Goal: Use online tool/utility: Utilize a website feature to perform a specific function

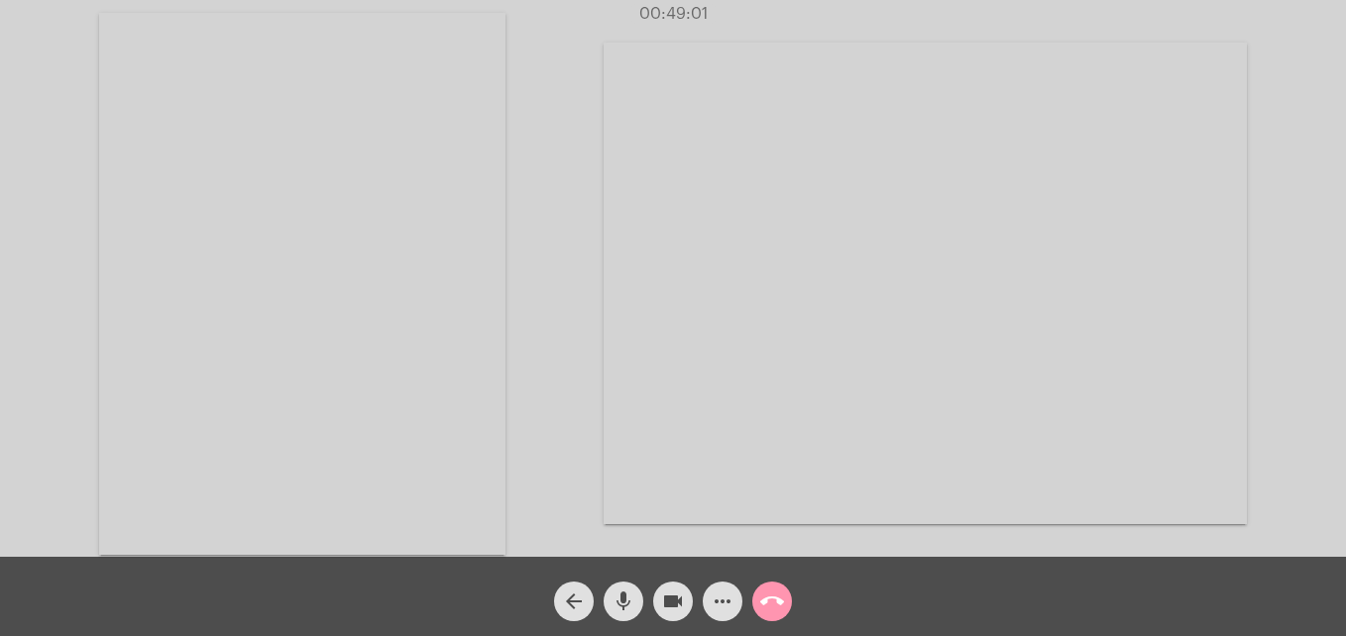
click at [769, 613] on mat-icon "call_end" at bounding box center [772, 602] width 24 height 24
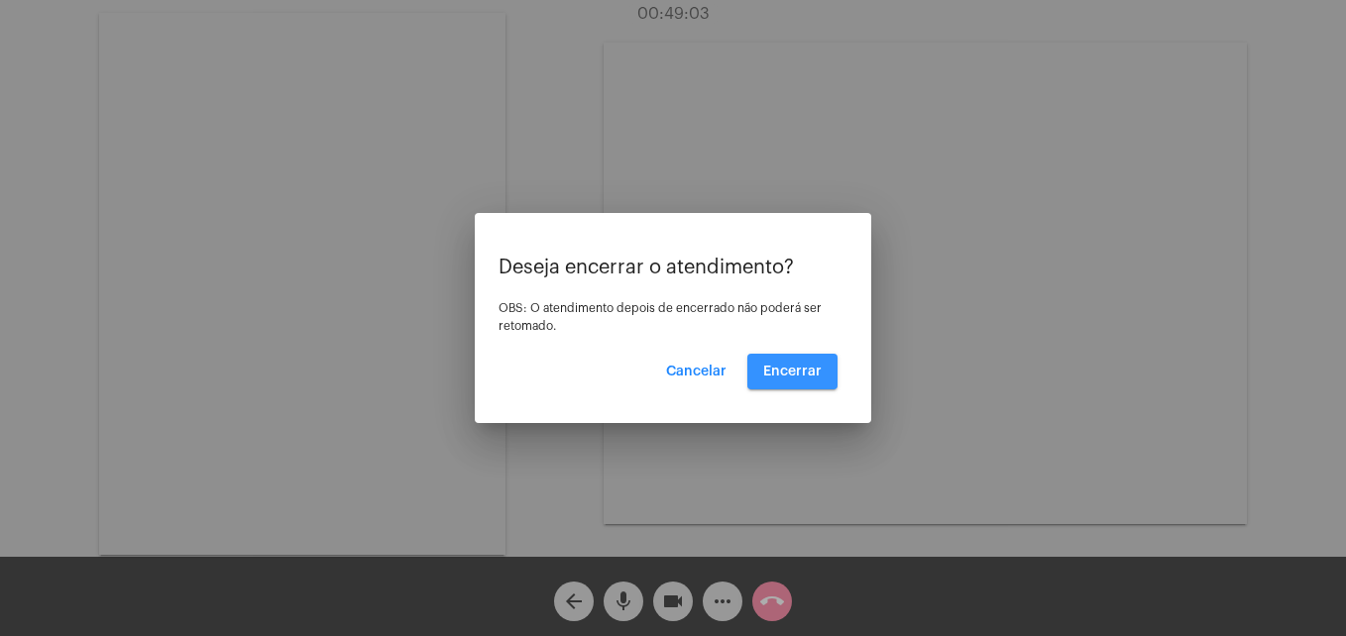
click at [810, 377] on span "Encerrar" at bounding box center [792, 372] width 58 height 14
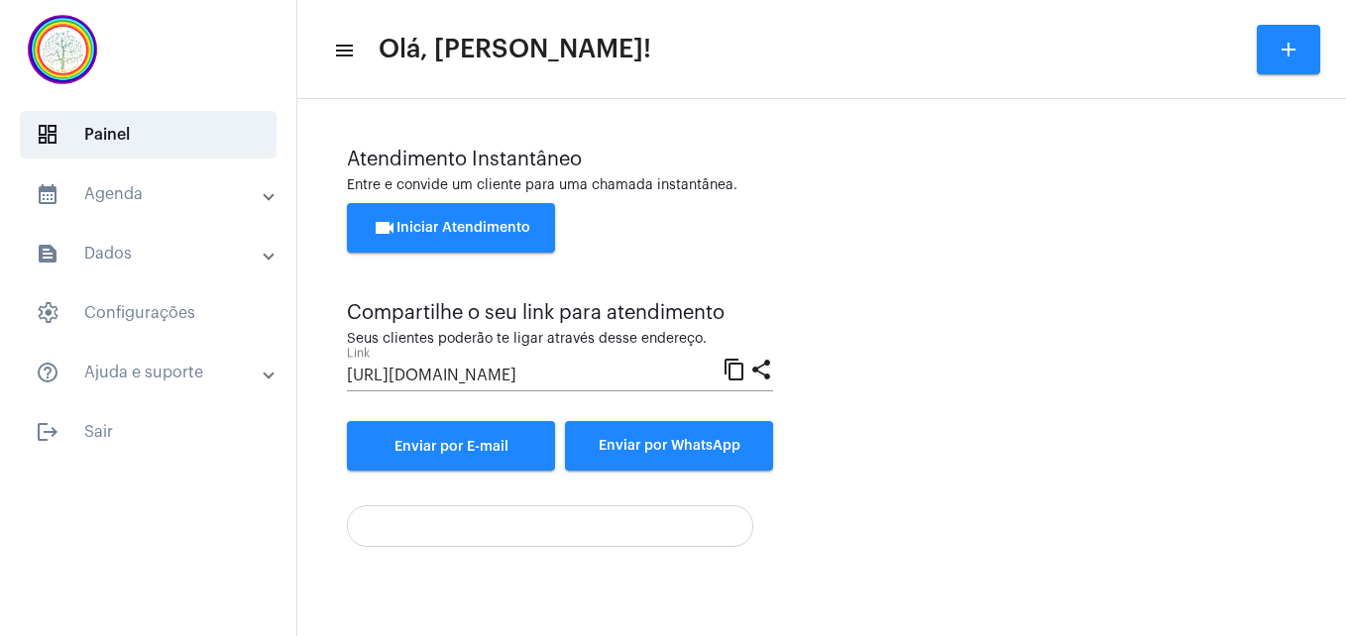
click at [480, 218] on button "videocam Iniciar Atendimento" at bounding box center [451, 228] width 208 height 50
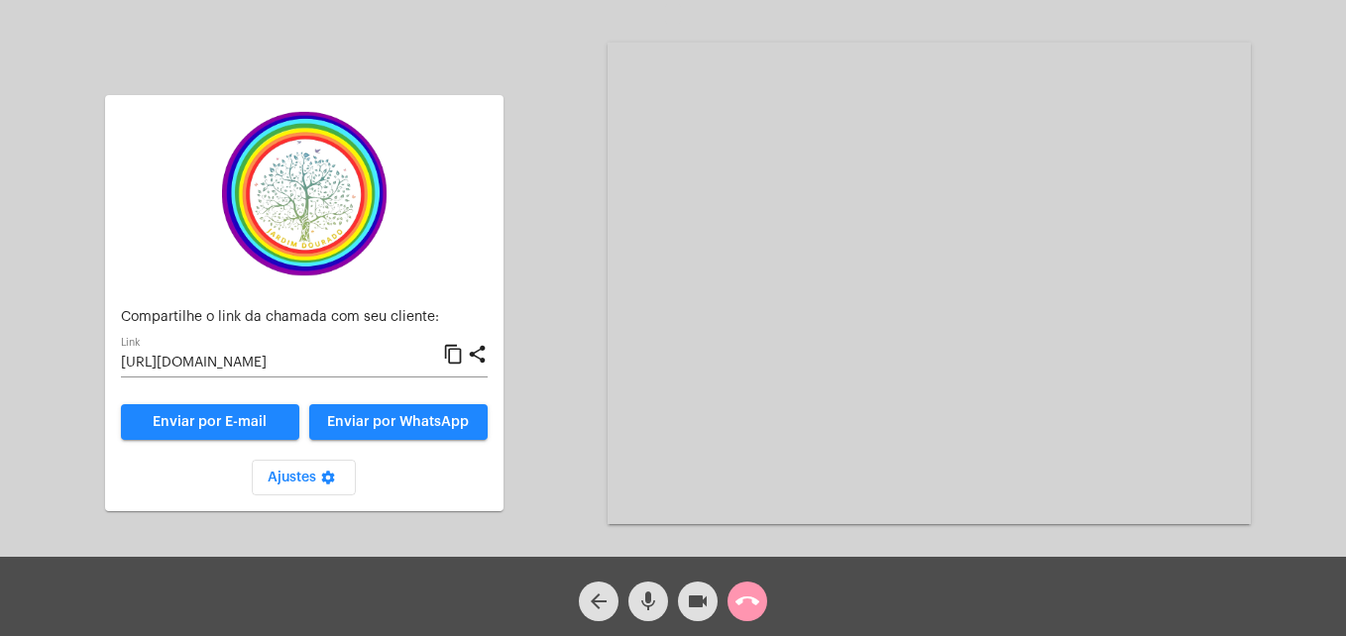
click at [460, 355] on mat-icon "content_copy" at bounding box center [453, 355] width 21 height 24
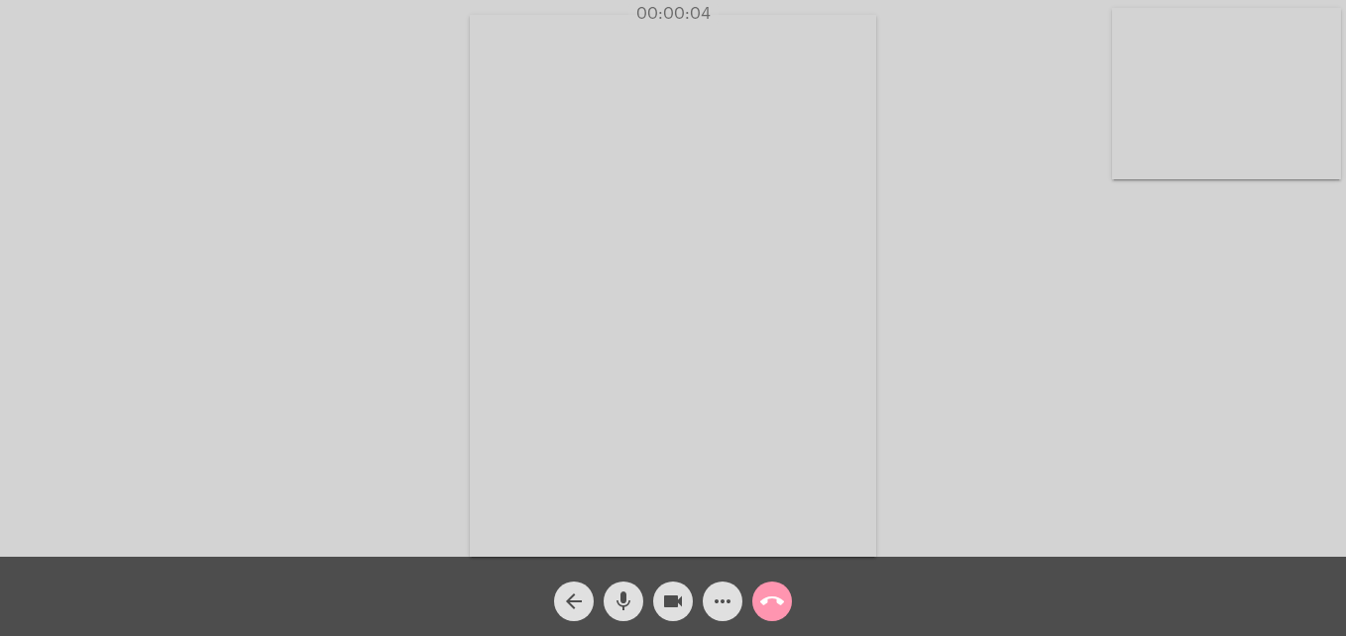
click at [1145, 166] on video at bounding box center [1226, 93] width 229 height 171
click at [560, 526] on video at bounding box center [853, 284] width 723 height 542
